Goal: Task Accomplishment & Management: Use online tool/utility

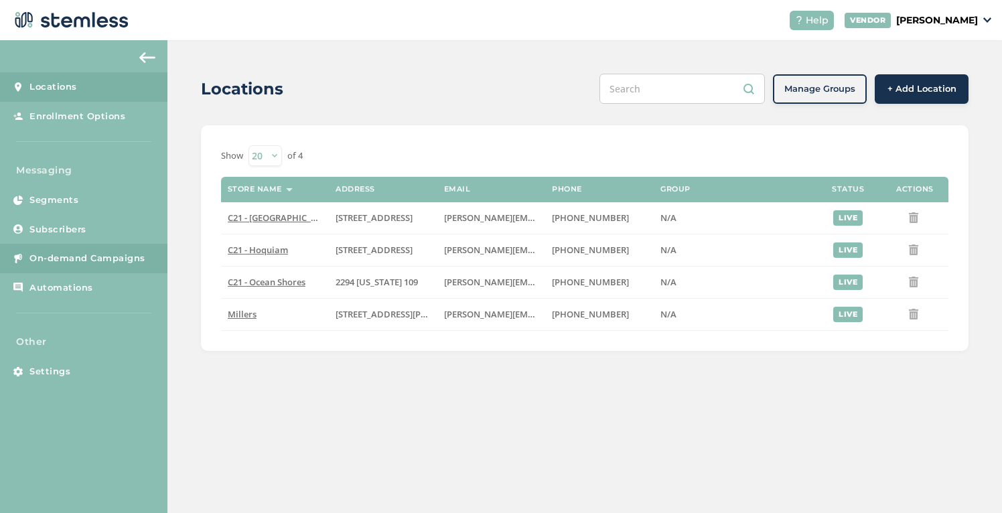
click at [138, 253] on span "On-demand Campaigns" at bounding box center [87, 258] width 116 height 13
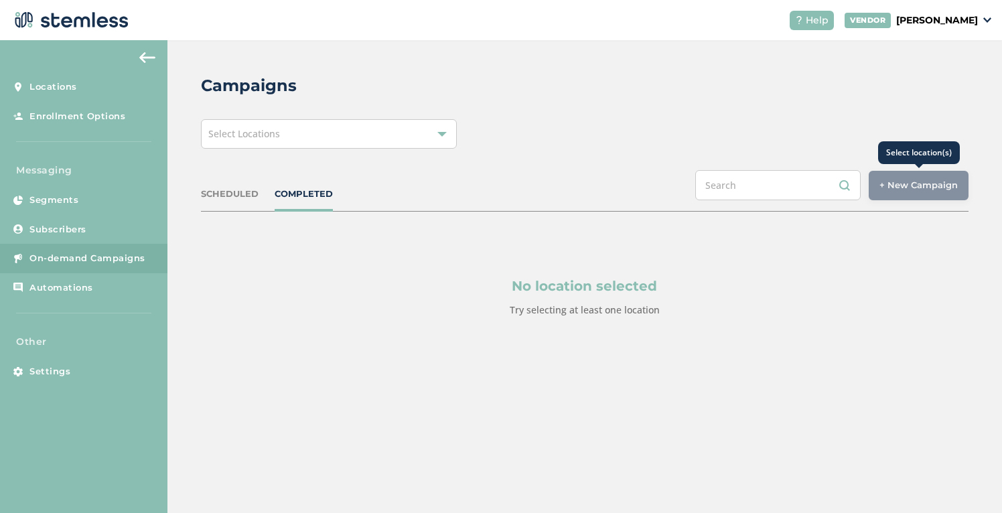
click at [904, 183] on div "+ New Campaign" at bounding box center [919, 185] width 100 height 29
click at [324, 134] on div "Select Locations" at bounding box center [329, 133] width 256 height 29
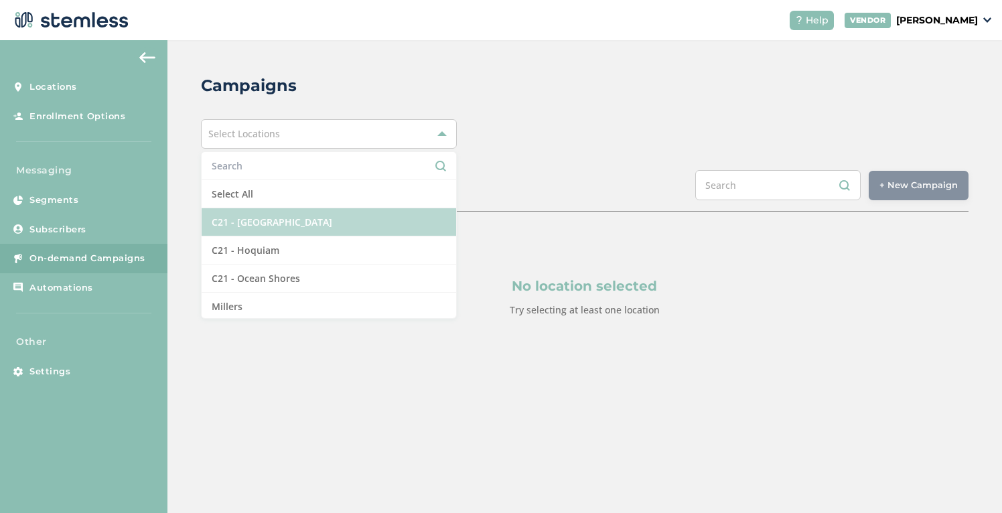
click at [295, 222] on li "C21 - [GEOGRAPHIC_DATA]" at bounding box center [329, 222] width 255 height 28
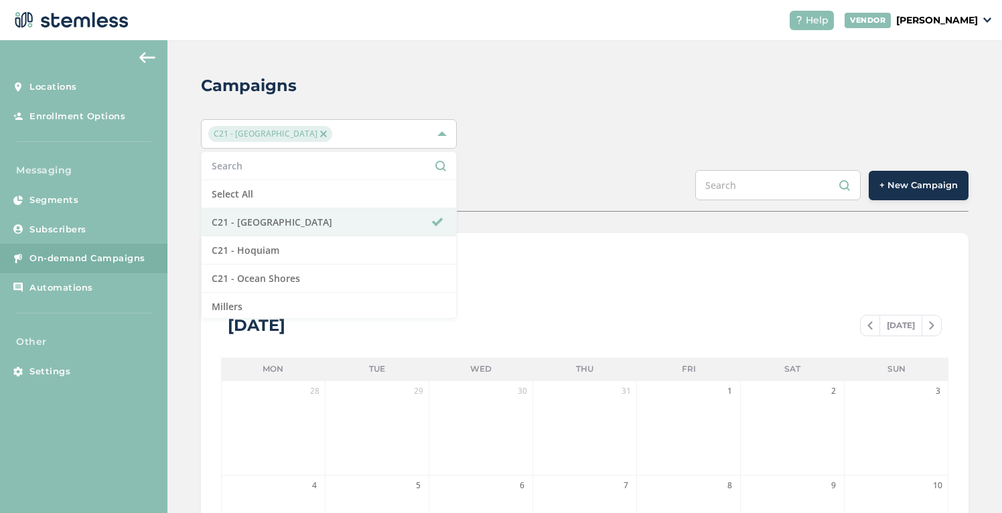
click at [939, 186] on span "+ New Campaign" at bounding box center [919, 185] width 78 height 13
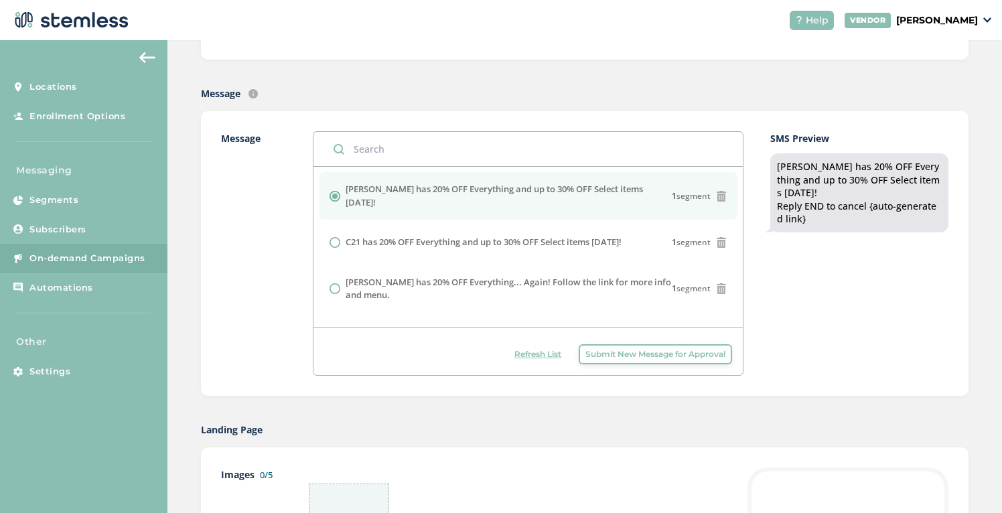
scroll to position [405, 0]
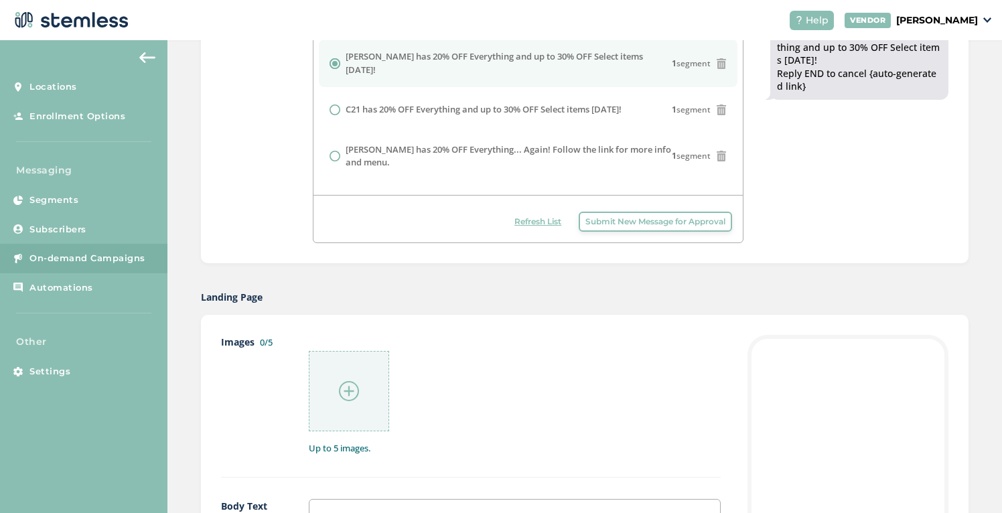
click at [625, 227] on span "Submit New Message for Approval" at bounding box center [655, 222] width 140 height 12
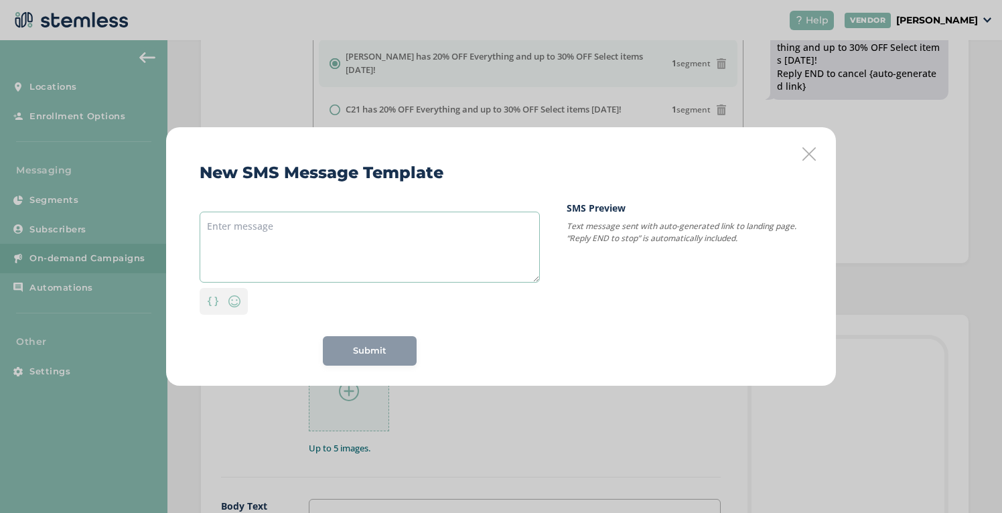
click at [415, 243] on textarea at bounding box center [370, 247] width 340 height 71
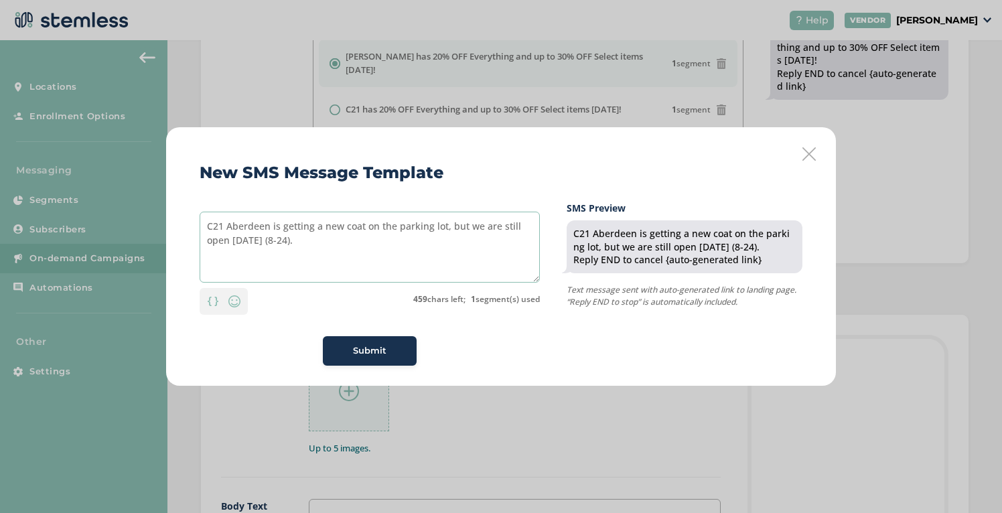
type textarea "C21 Aberdeen is getting a new coat on the parking lot, but we are still open [D…"
click at [372, 349] on span "Submit" at bounding box center [369, 350] width 33 height 13
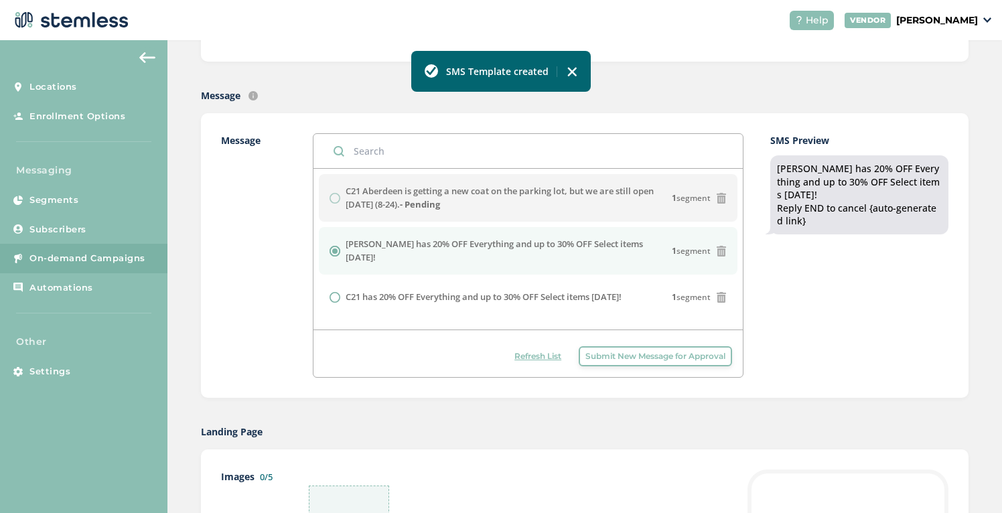
scroll to position [269, 0]
